Goal: Task Accomplishment & Management: Manage account settings

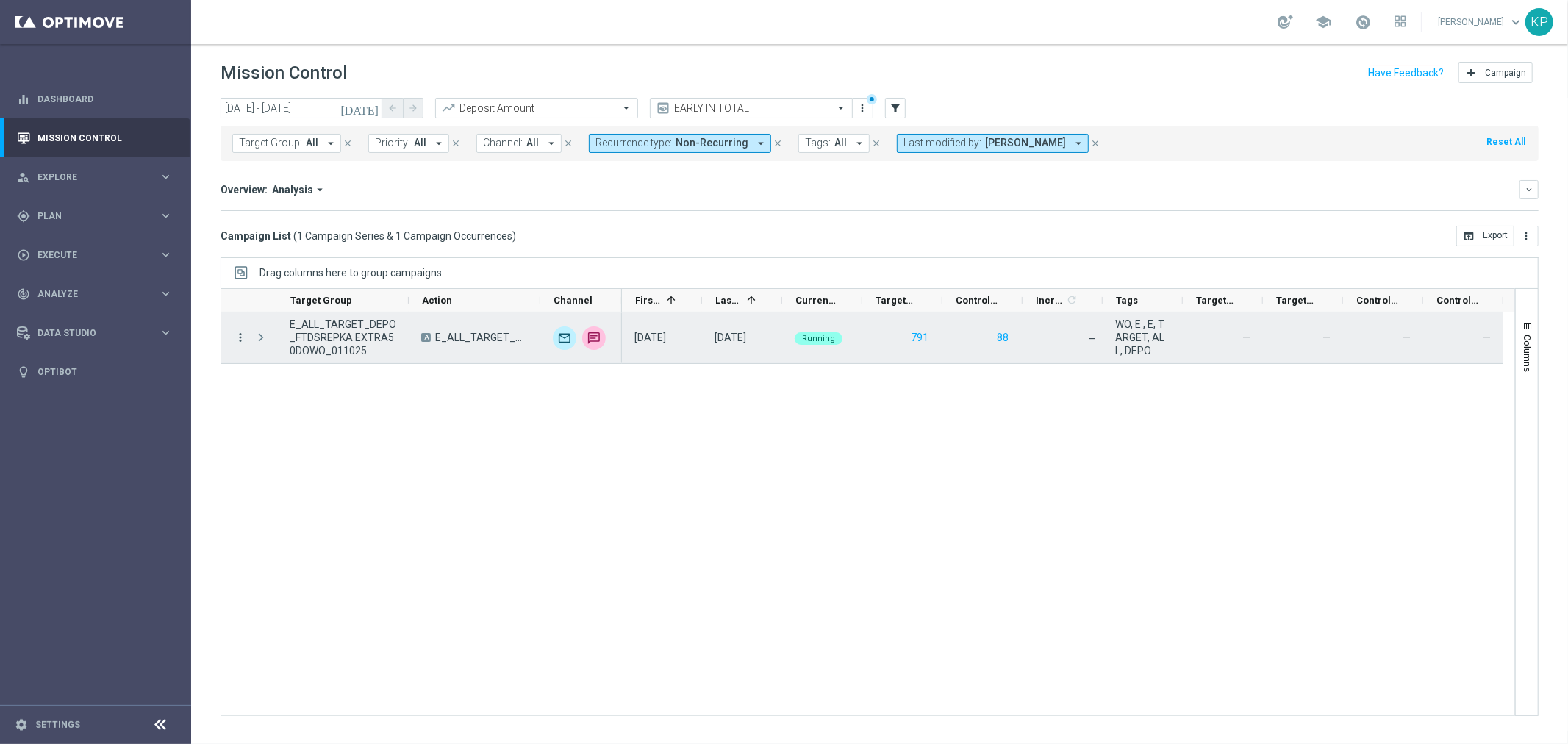
click at [239, 338] on icon "more_vert" at bounding box center [240, 336] width 13 height 13
click at [265, 342] on div "list" at bounding box center [258, 347] width 22 height 10
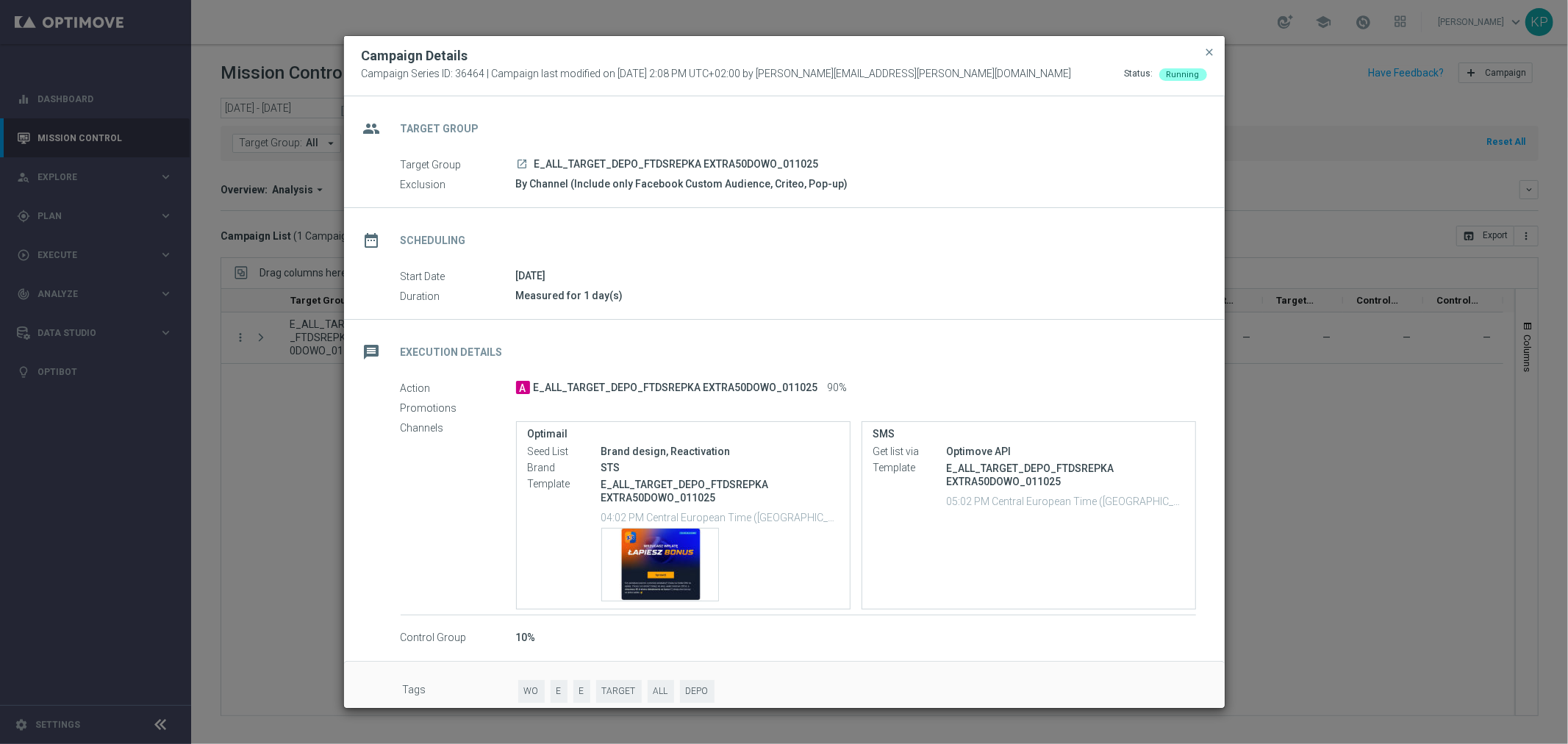
click at [523, 160] on icon "launch" at bounding box center [523, 164] width 12 height 12
click at [956, 225] on div "date_range Scheduling" at bounding box center [784, 238] width 880 height 60
click at [1209, 52] on span "close" at bounding box center [1210, 52] width 12 height 12
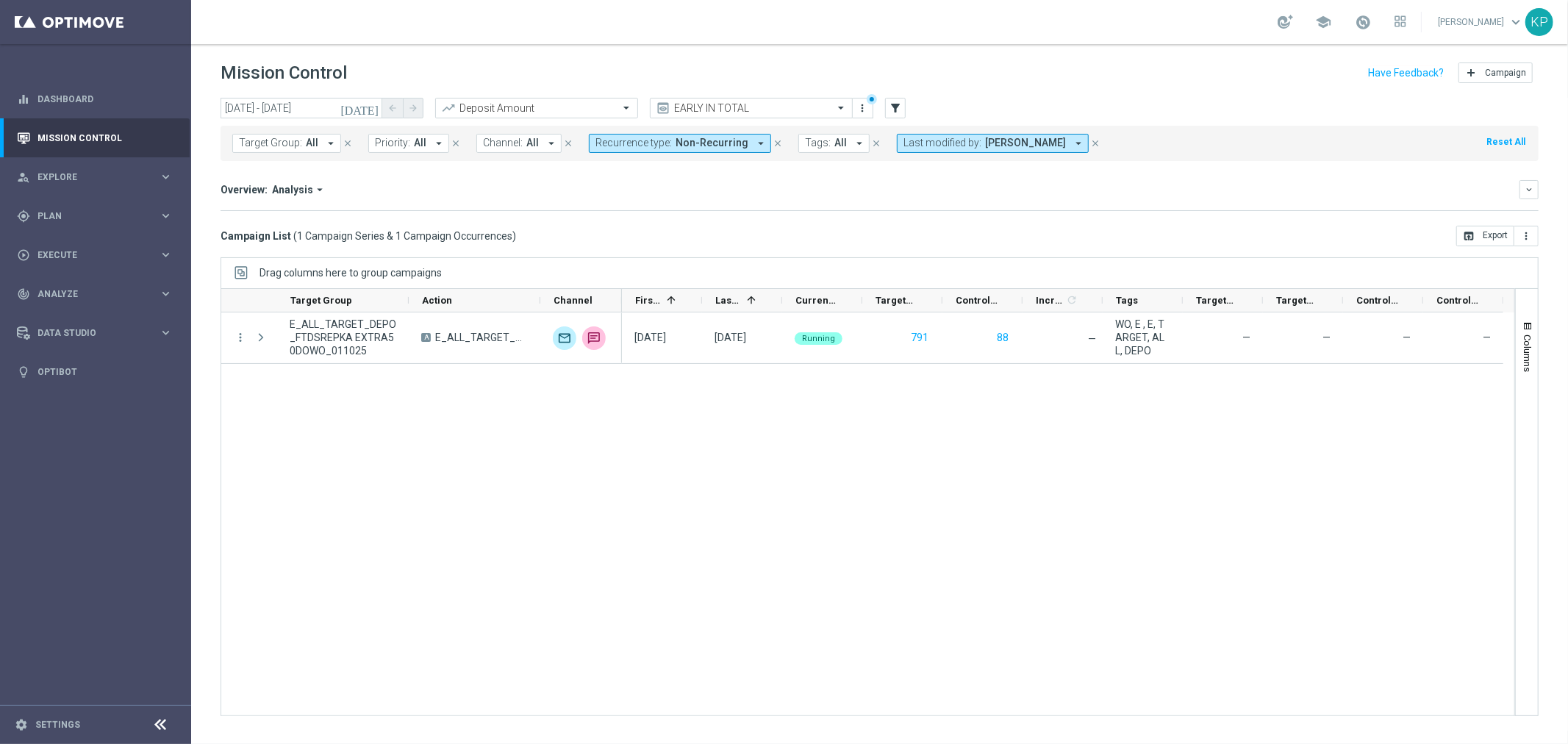
click at [1087, 20] on div "school [PERSON_NAME] keyboard_arrow_down KP" at bounding box center [879, 22] width 1377 height 44
click at [1089, 30] on div "school [PERSON_NAME] keyboard_arrow_down KP" at bounding box center [879, 22] width 1377 height 44
